Goal: Transaction & Acquisition: Purchase product/service

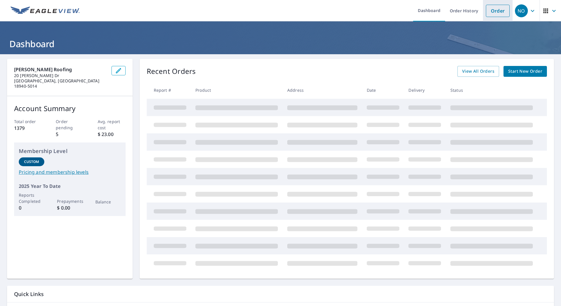
click at [495, 11] on link "Order" at bounding box center [498, 11] width 24 height 12
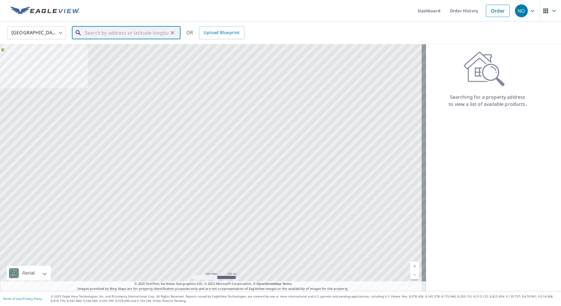
click at [116, 33] on input "text" at bounding box center [127, 33] width 84 height 16
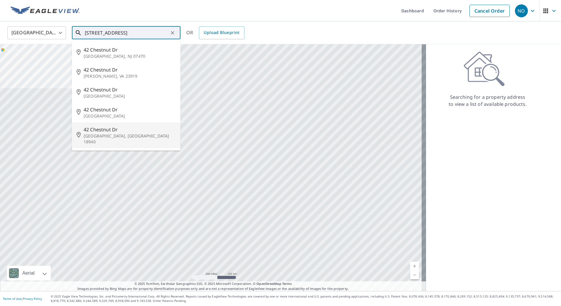
click at [98, 131] on span "42 Chestnut Dr" at bounding box center [130, 129] width 92 height 7
type input "[STREET_ADDRESS]"
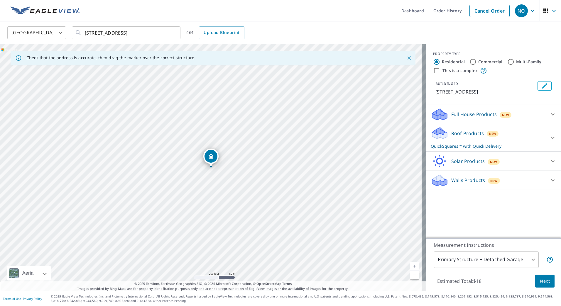
click at [530, 260] on body "NO NO Dashboard Order History Cancel Order NO [GEOGRAPHIC_DATA] [GEOGRAPHIC_DAT…" at bounding box center [280, 153] width 561 height 306
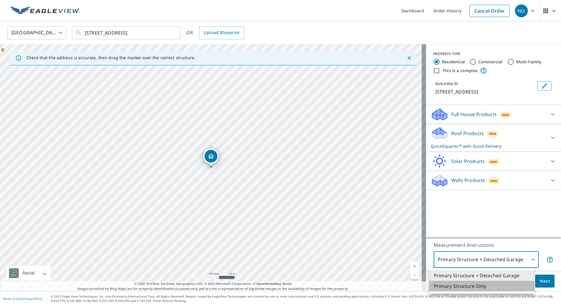
click at [491, 286] on li "Primary Structure Only" at bounding box center [481, 286] width 105 height 11
type input "2"
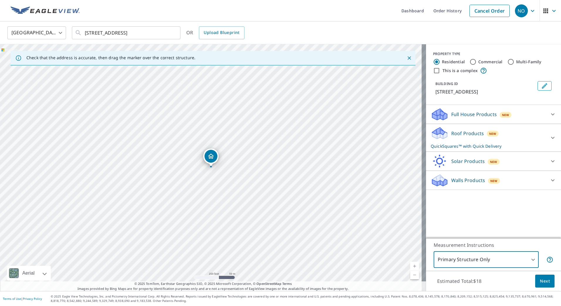
click at [540, 281] on span "Next" at bounding box center [545, 281] width 10 height 7
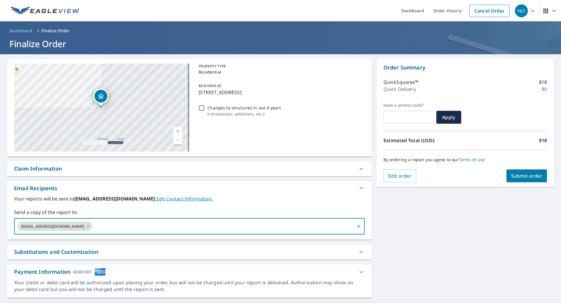
click at [114, 229] on input "text" at bounding box center [223, 226] width 260 height 11
type input "[PERSON_NAME][EMAIL_ADDRESS][DOMAIN_NAME]"
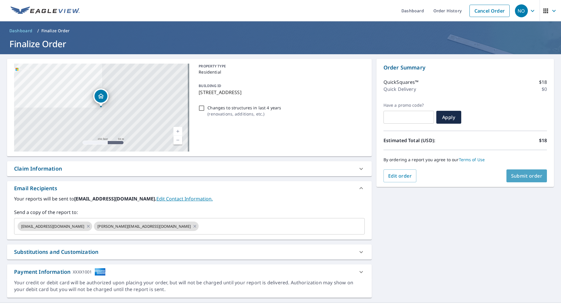
click at [515, 180] on button "Submit order" at bounding box center [527, 176] width 41 height 13
checkbox input "true"
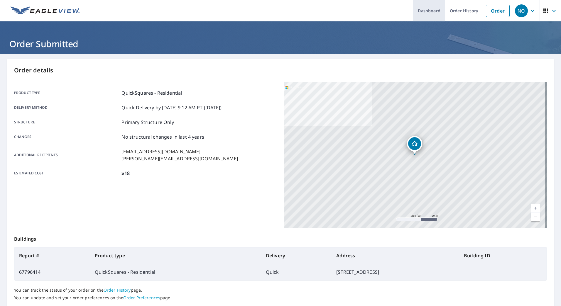
click at [425, 9] on link "Dashboard" at bounding box center [429, 10] width 32 height 21
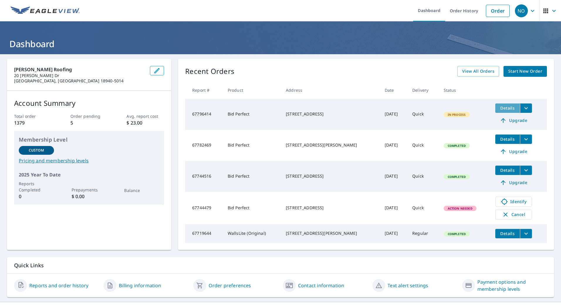
click at [499, 107] on span "Details" at bounding box center [508, 108] width 18 height 6
